Goal: Obtain resource: Obtain resource

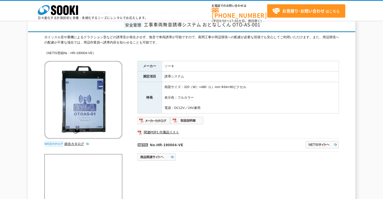
scroll to position [101, 0]
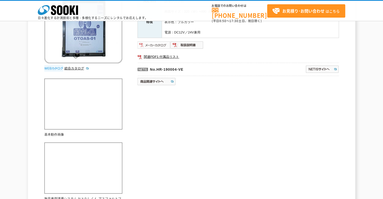
click at [157, 45] on img at bounding box center [153, 45] width 33 height 8
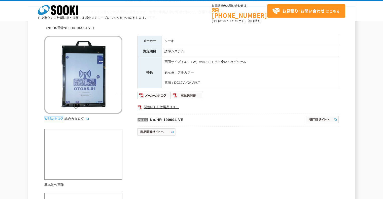
scroll to position [0, 0]
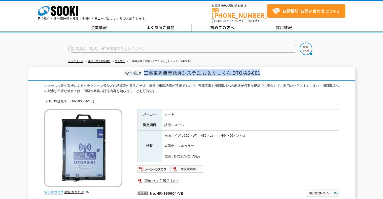
drag, startPoint x: 266, startPoint y: 70, endPoint x: 145, endPoint y: 71, distance: 121.1
click at [145, 71] on h1 "安全管理 工事車両無音誘導システム おとなしくん OTO-AS-001" at bounding box center [191, 74] width 327 height 14
copy span "工事車両無音誘導システム おとなしくん OTO-AS-001"
click at [162, 165] on img at bounding box center [153, 169] width 33 height 8
